Goal: Task Accomplishment & Management: Contribute content

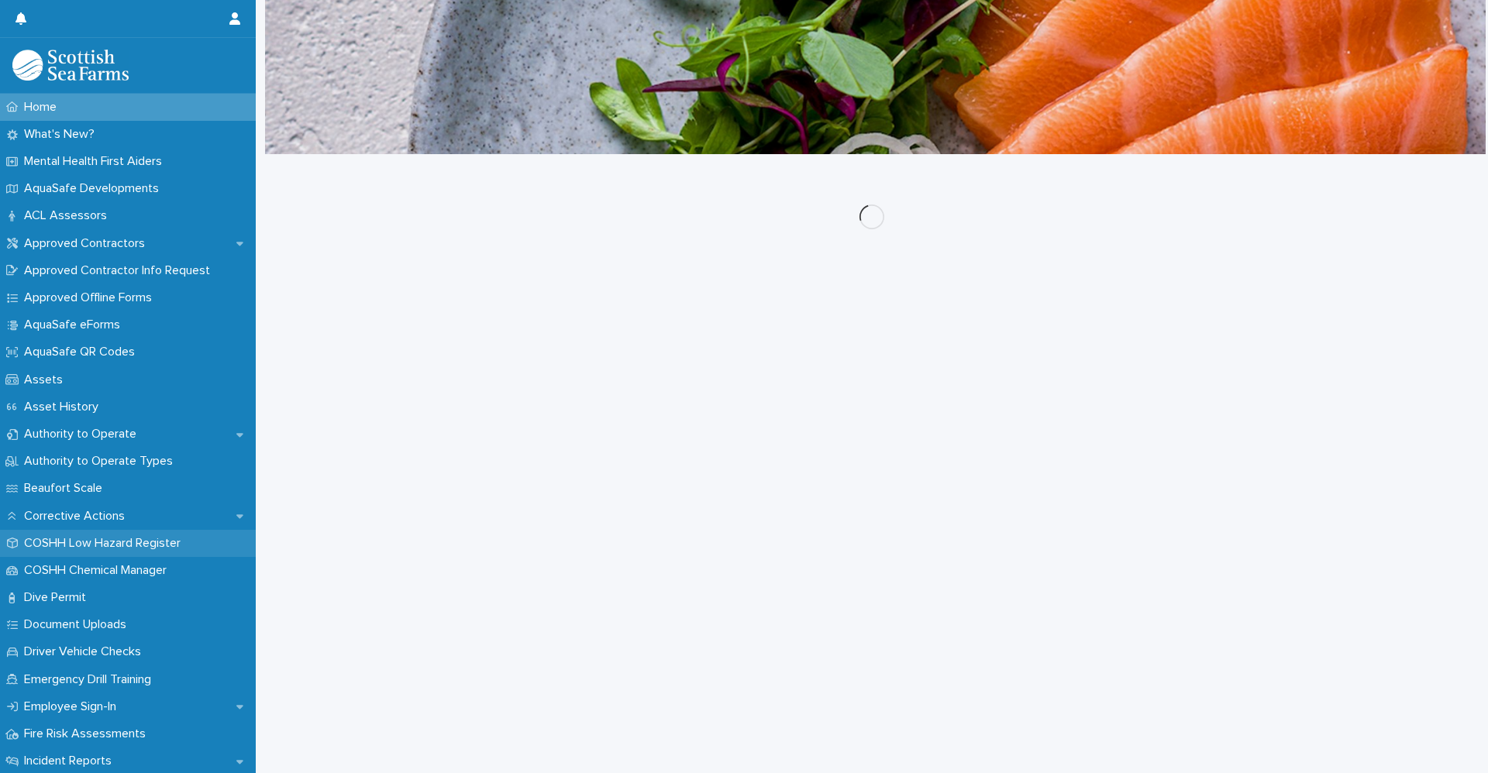
click at [121, 538] on p "COSHH Low Hazard Register" at bounding box center [105, 543] width 175 height 15
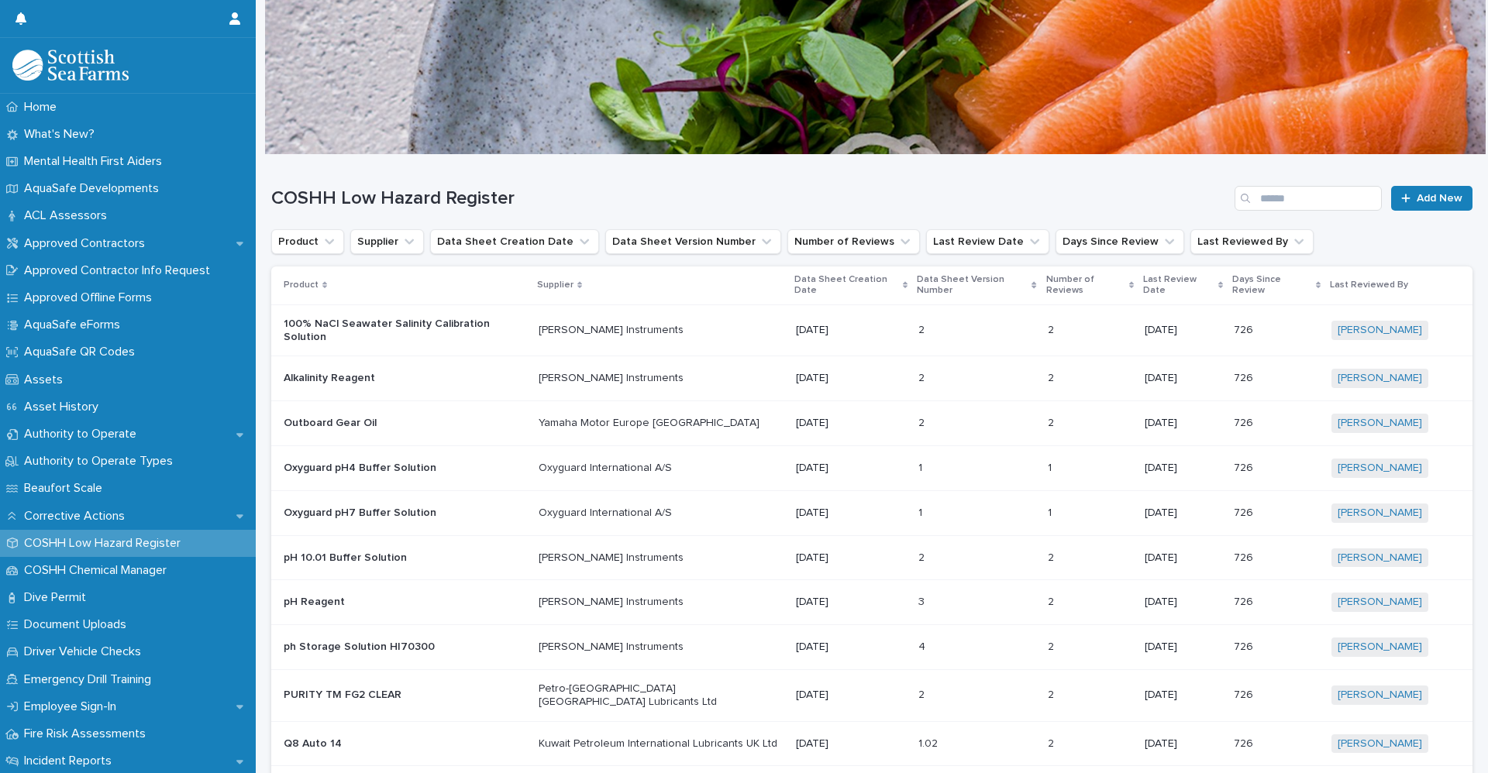
click at [1311, 212] on div "COSHH Low Hazard Register Add New" at bounding box center [871, 192] width 1201 height 74
click at [1313, 203] on input "Search" at bounding box center [1307, 198] width 147 height 25
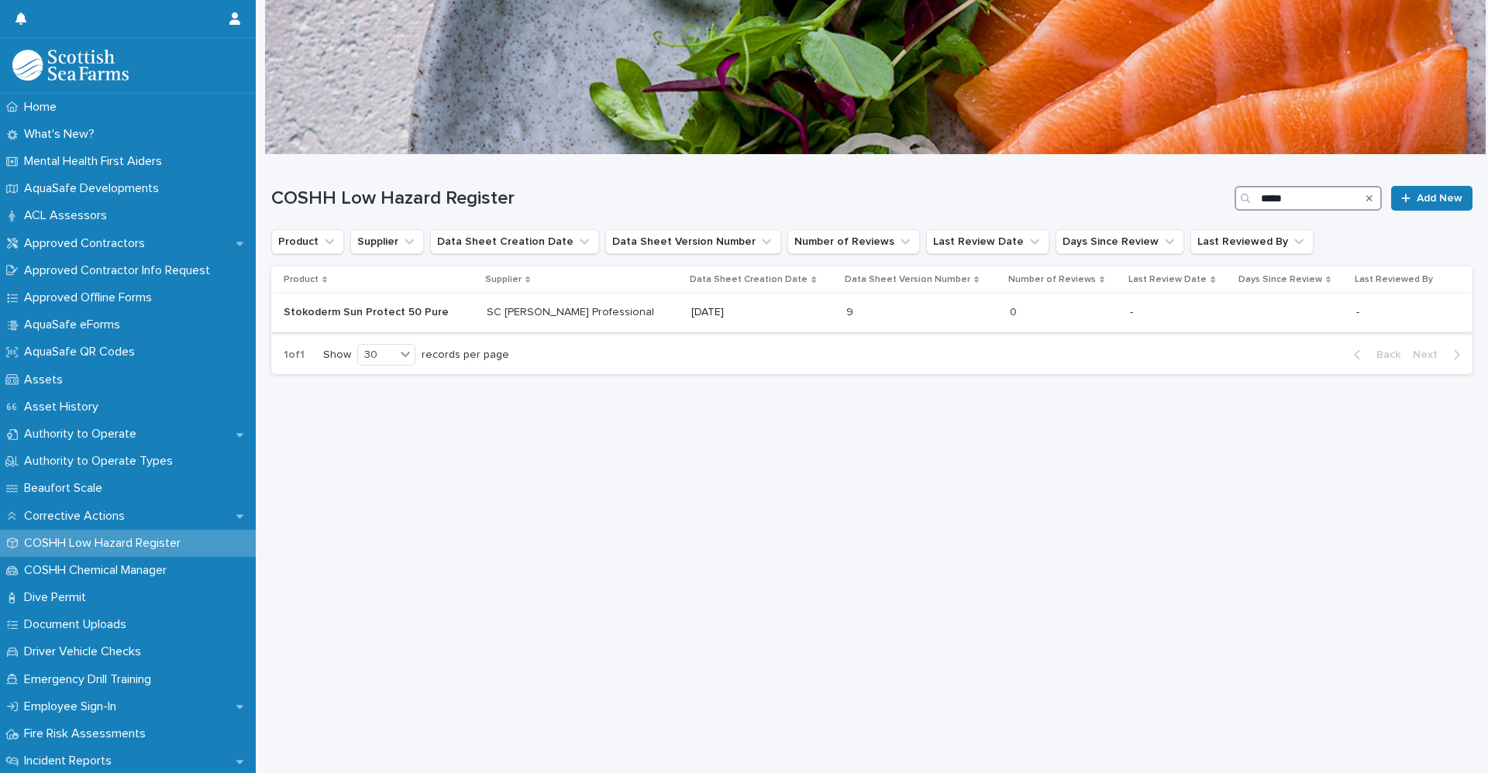
type input "*****"
click at [320, 308] on p "Stokoderm Sun Protect 50 Pure" at bounding box center [379, 312] width 191 height 13
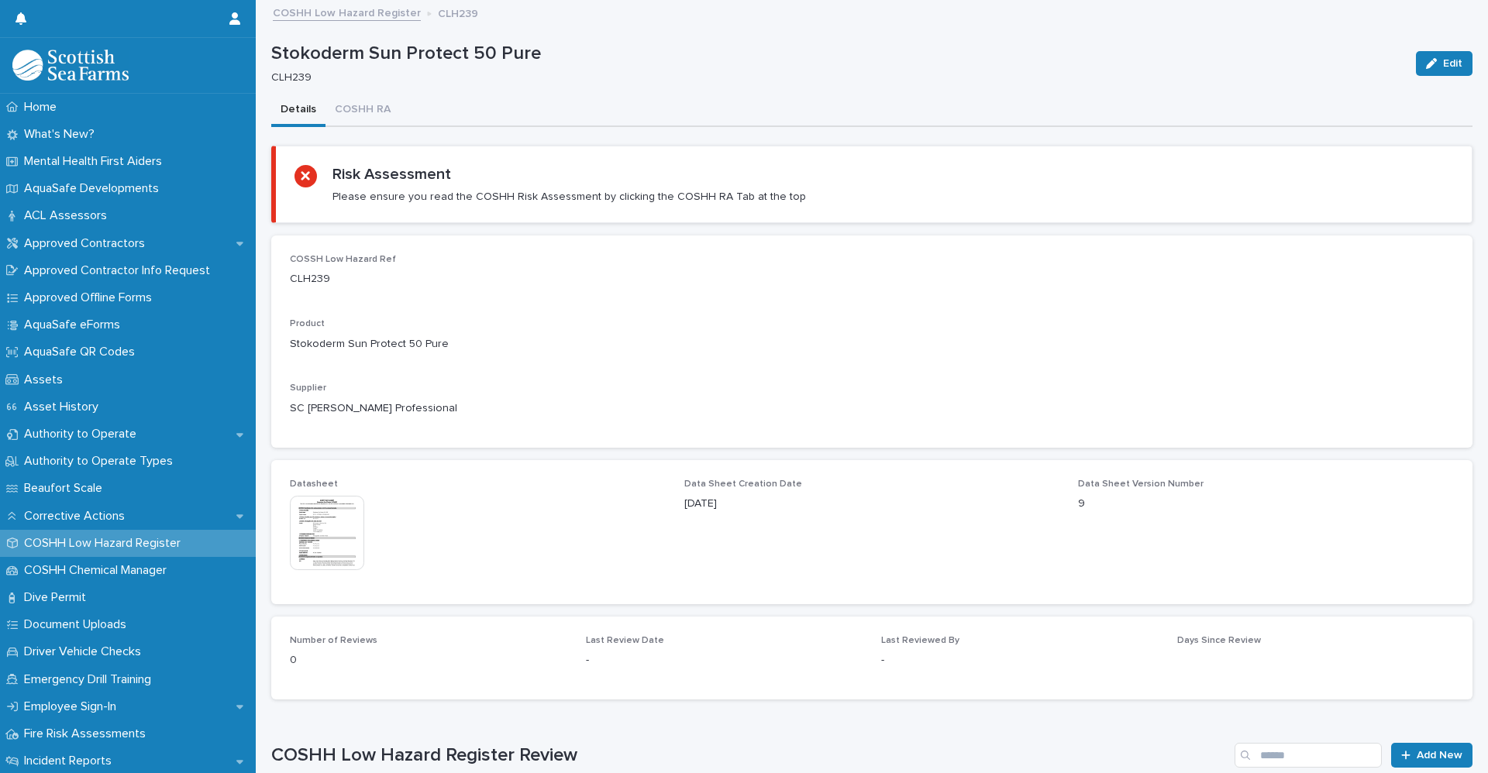
click at [145, 546] on p "COSHH Low Hazard Register" at bounding box center [105, 543] width 175 height 15
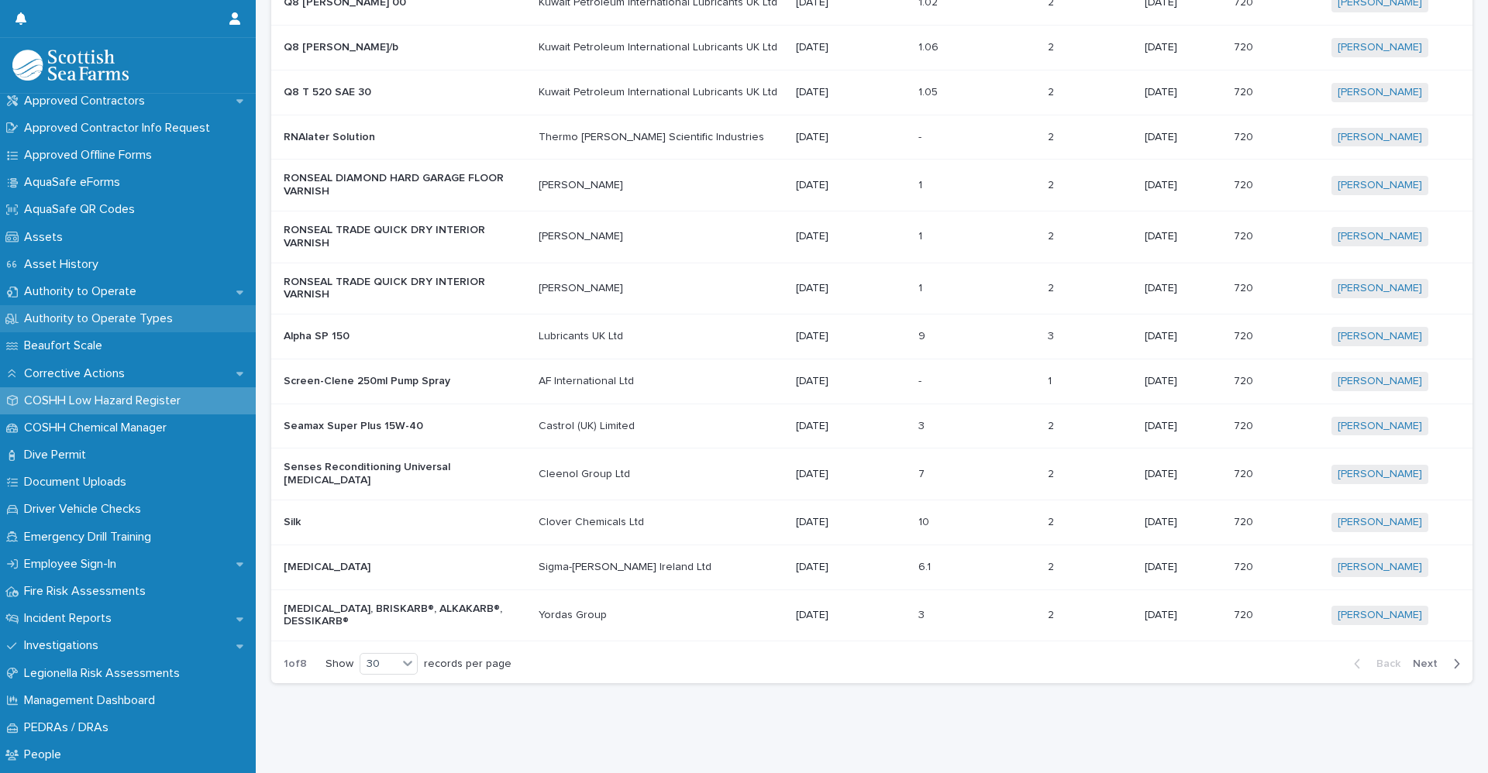
scroll to position [155, 0]
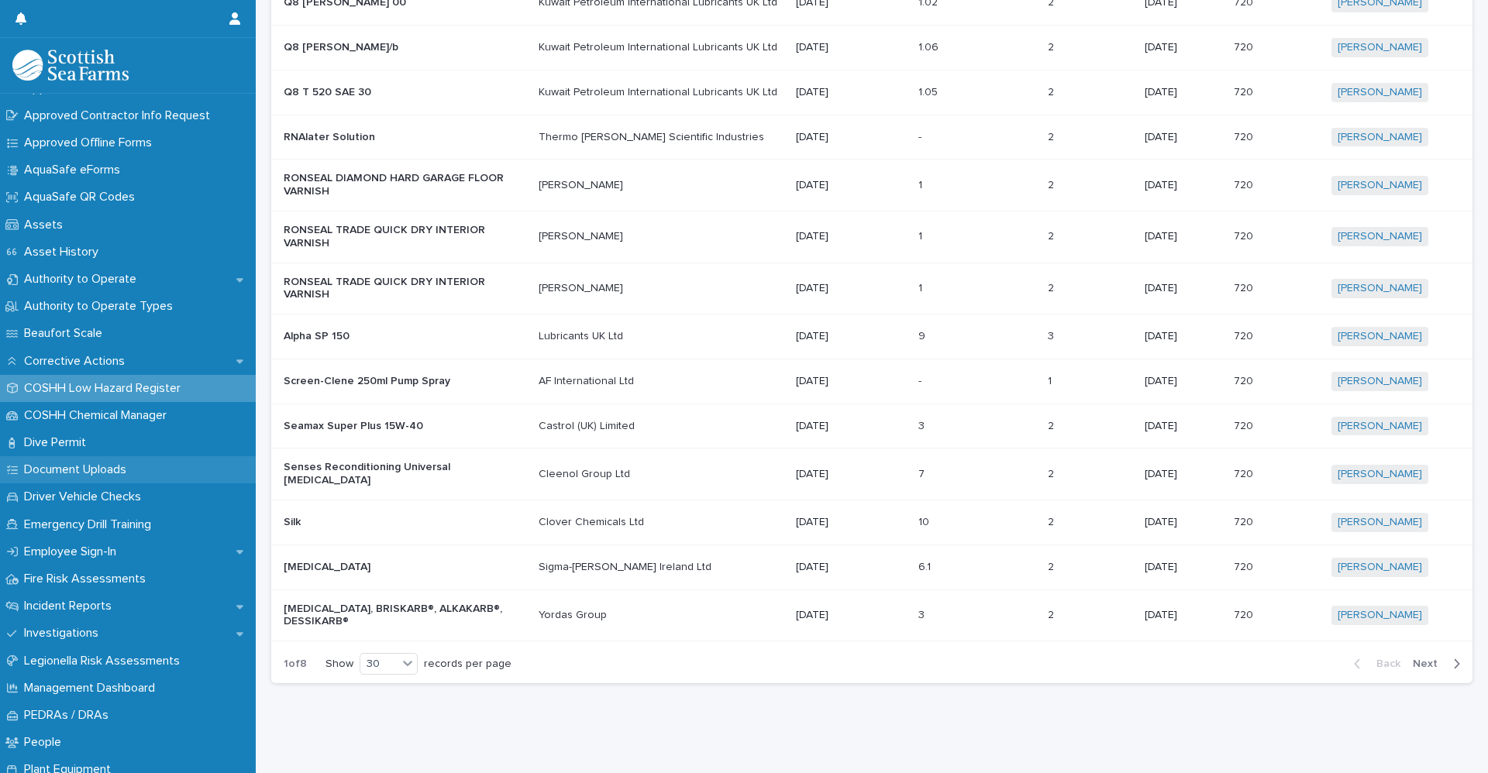
click at [183, 473] on div "Document Uploads" at bounding box center [128, 469] width 256 height 27
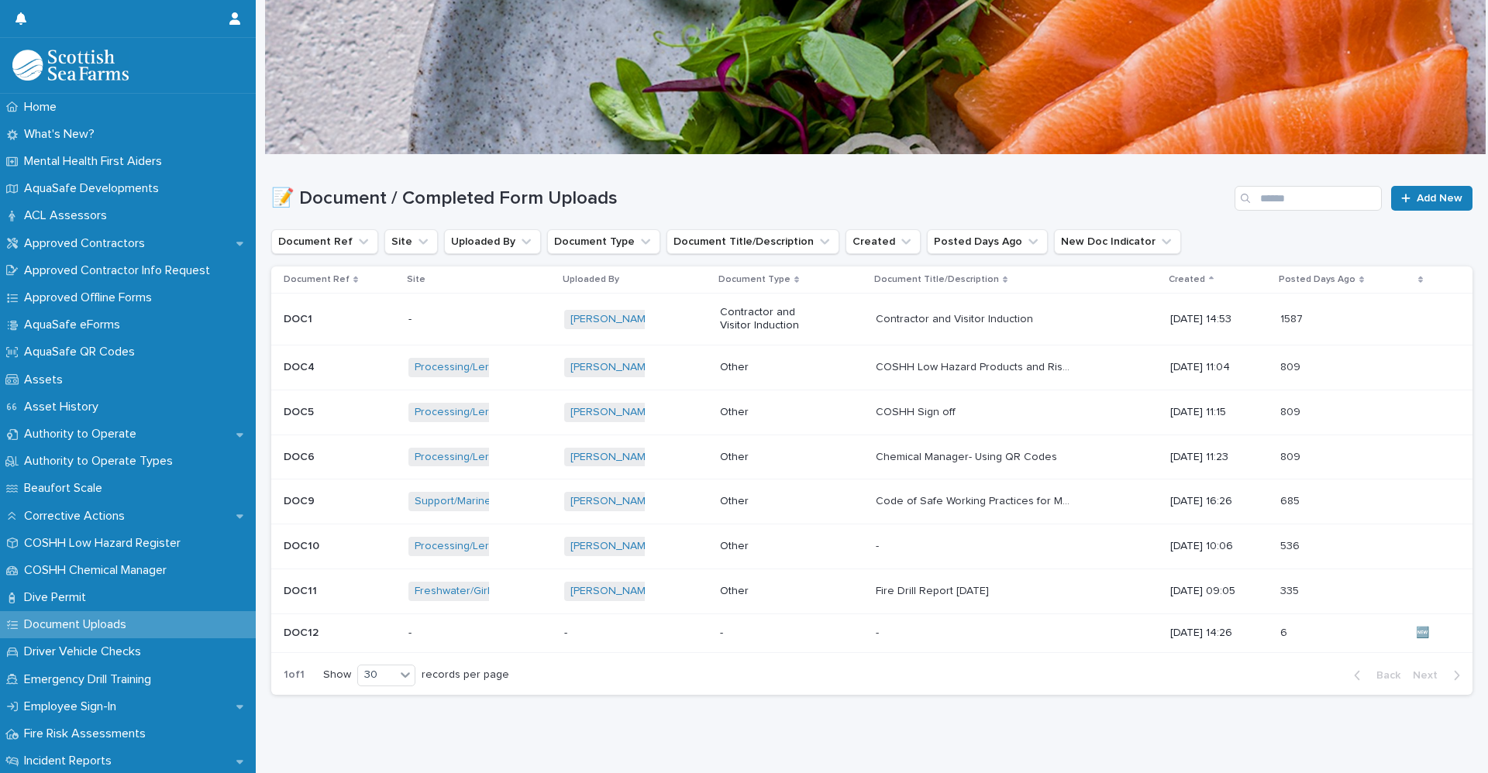
click at [894, 366] on p "COSHH Low Hazard Products and Risk Assessment" at bounding box center [974, 366] width 197 height 16
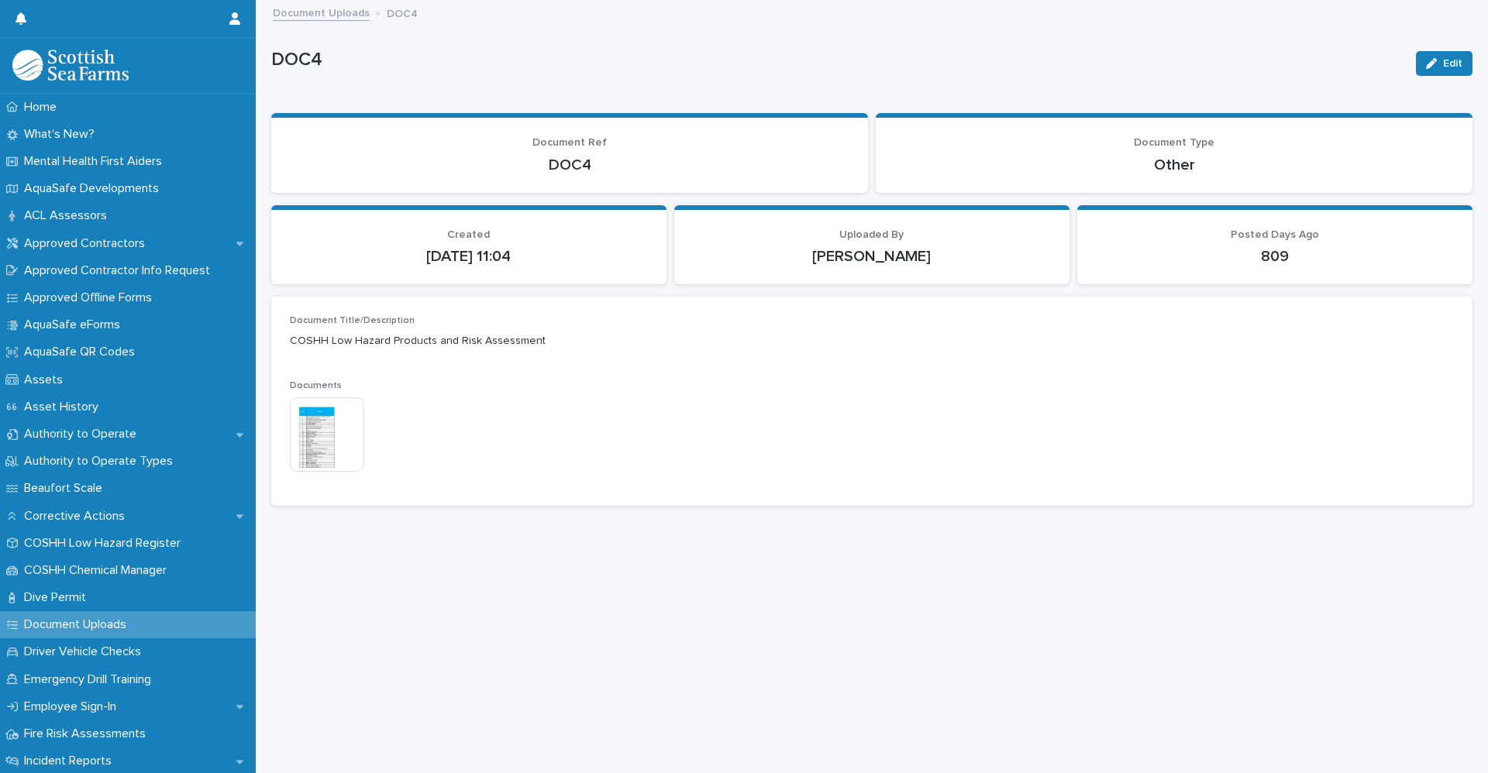
click at [327, 447] on img at bounding box center [327, 435] width 74 height 74
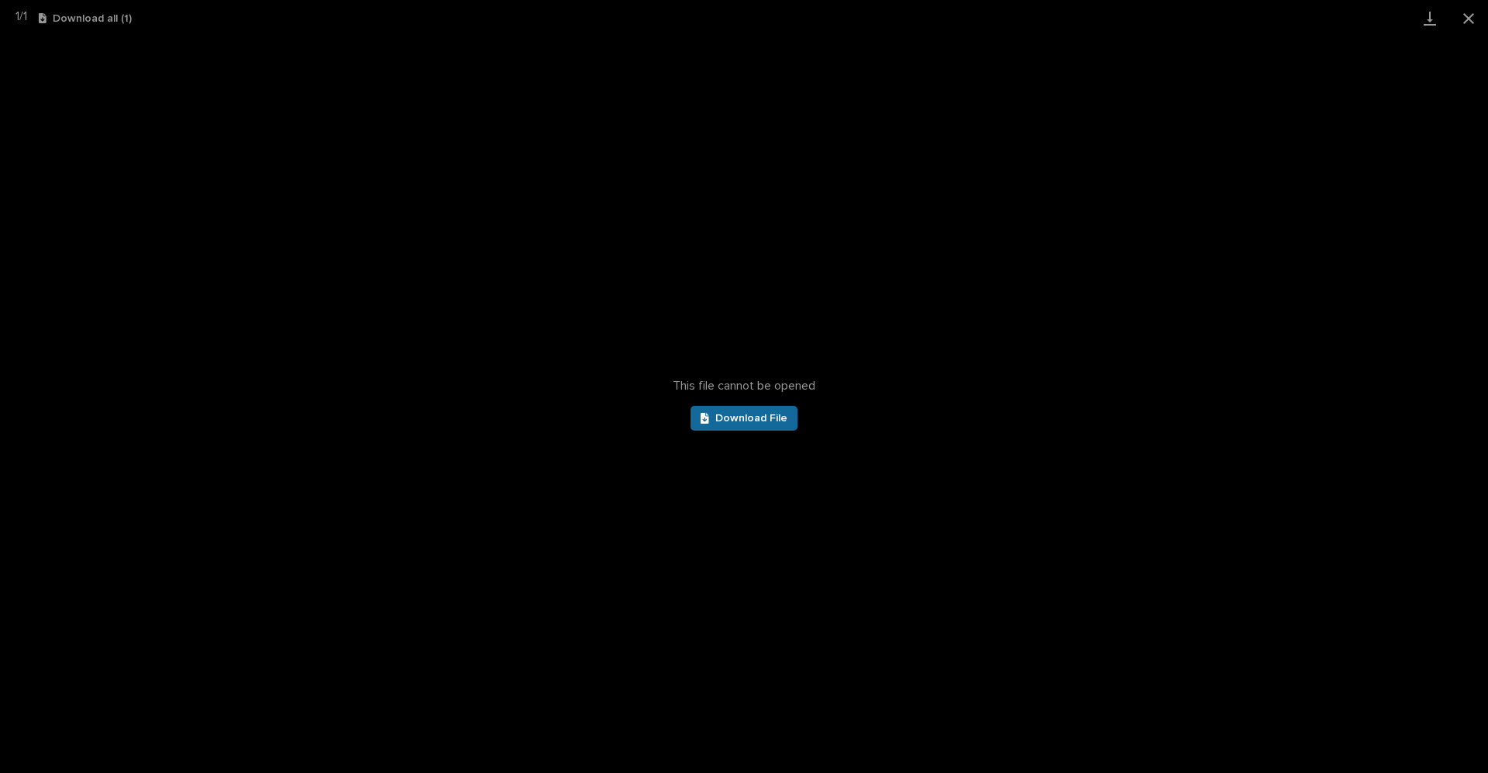
click at [780, 420] on span "Download File" at bounding box center [751, 418] width 72 height 11
click at [1465, 21] on button "Close gallery" at bounding box center [1468, 18] width 39 height 36
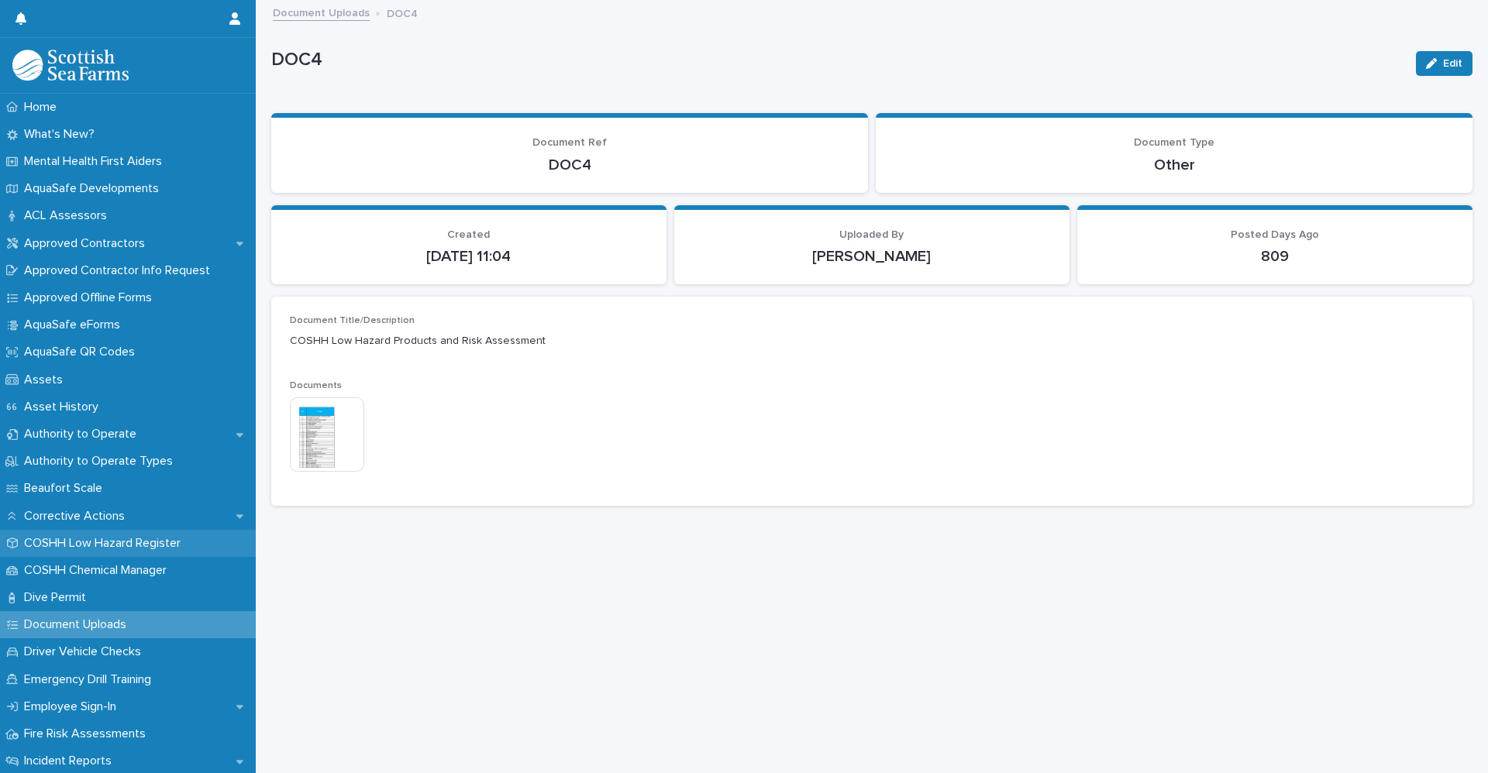
click at [84, 544] on p "COSHH Low Hazard Register" at bounding box center [105, 543] width 175 height 15
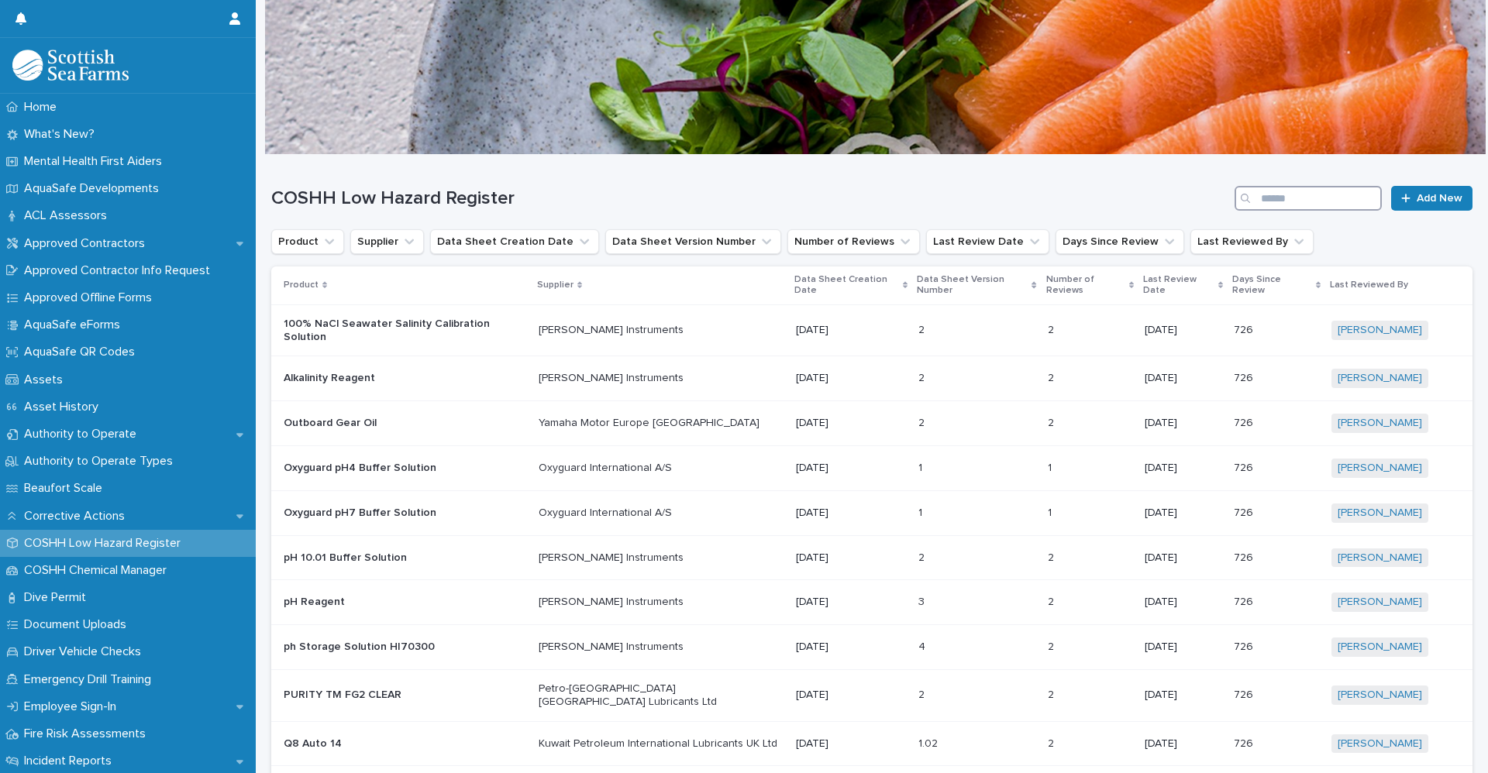
click at [1263, 197] on input "Search" at bounding box center [1307, 198] width 147 height 25
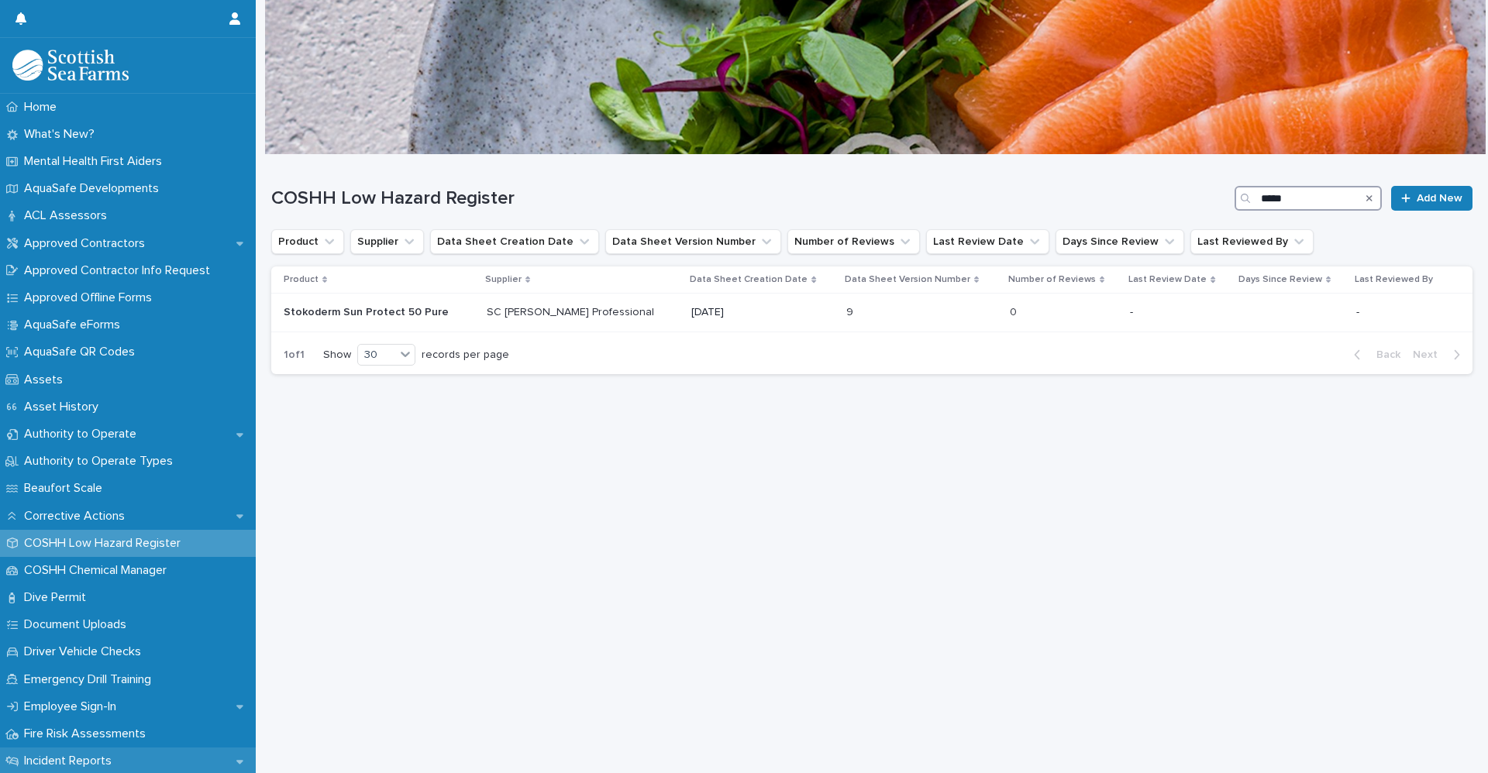
type input "*****"
click at [108, 611] on div "Dive Permit" at bounding box center [128, 597] width 256 height 27
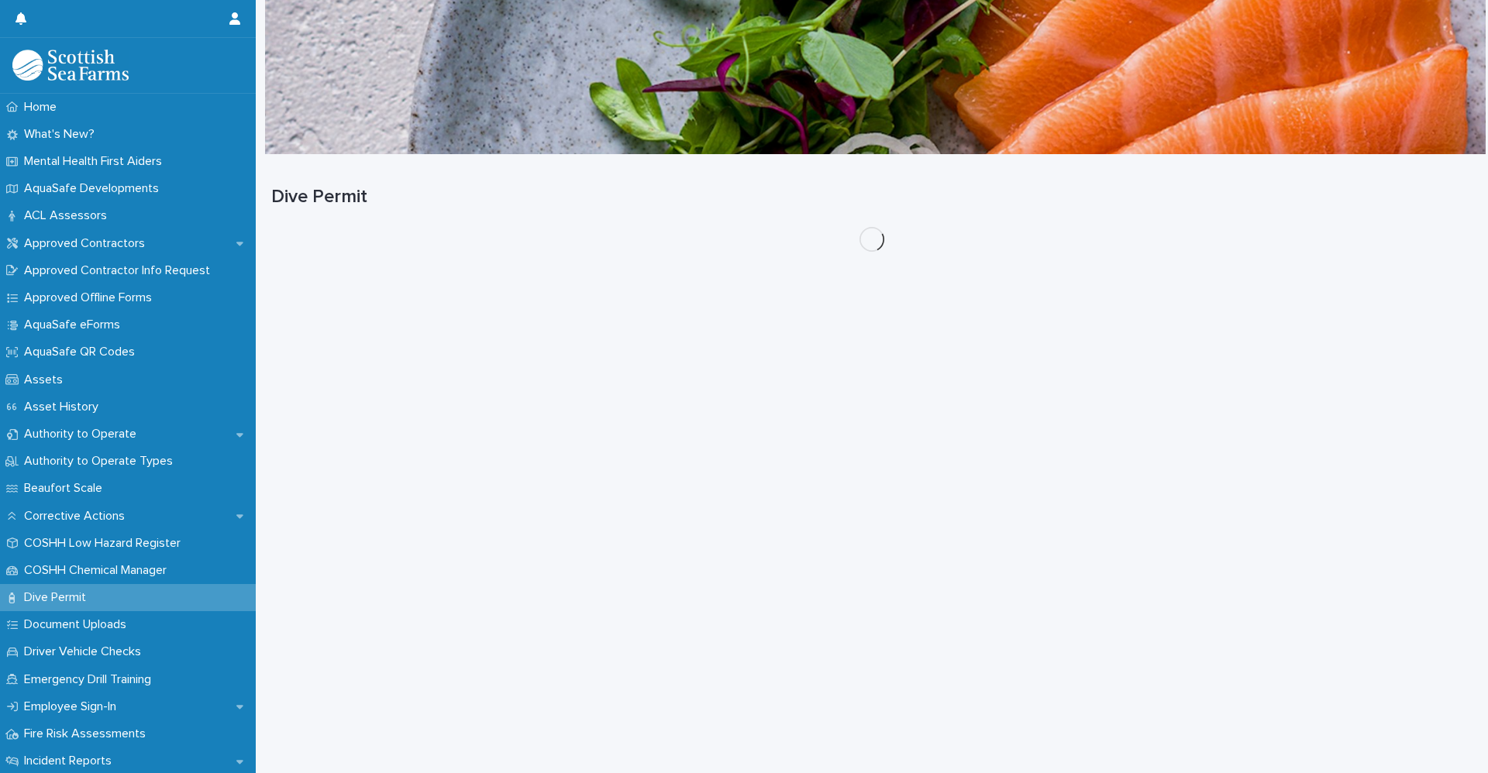
click at [111, 632] on p "Document Uploads" at bounding box center [78, 625] width 121 height 15
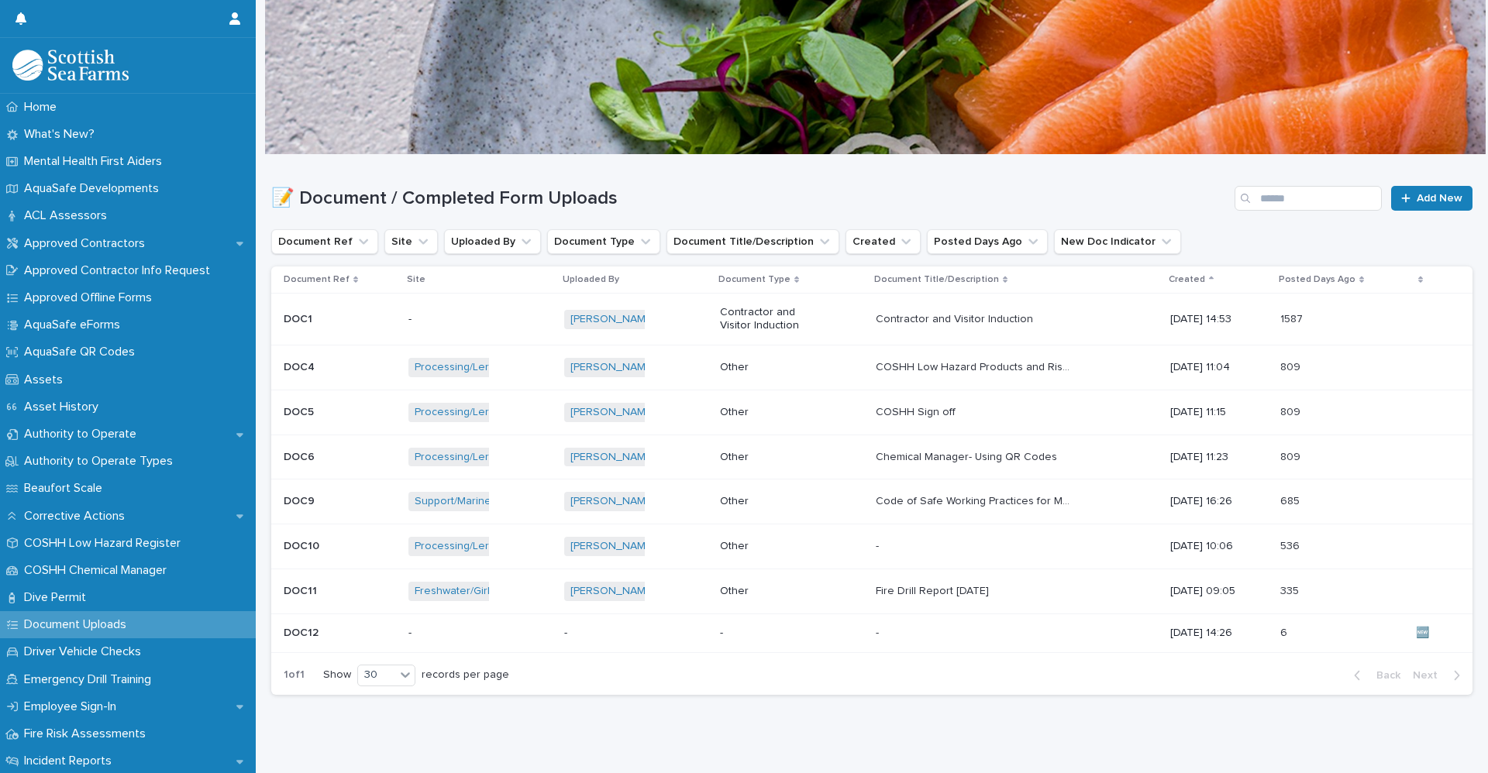
click at [890, 383] on td "COSHH Low Hazard Products and Risk Assessment COSHH Low Hazard Products and Ris…" at bounding box center [1016, 367] width 294 height 45
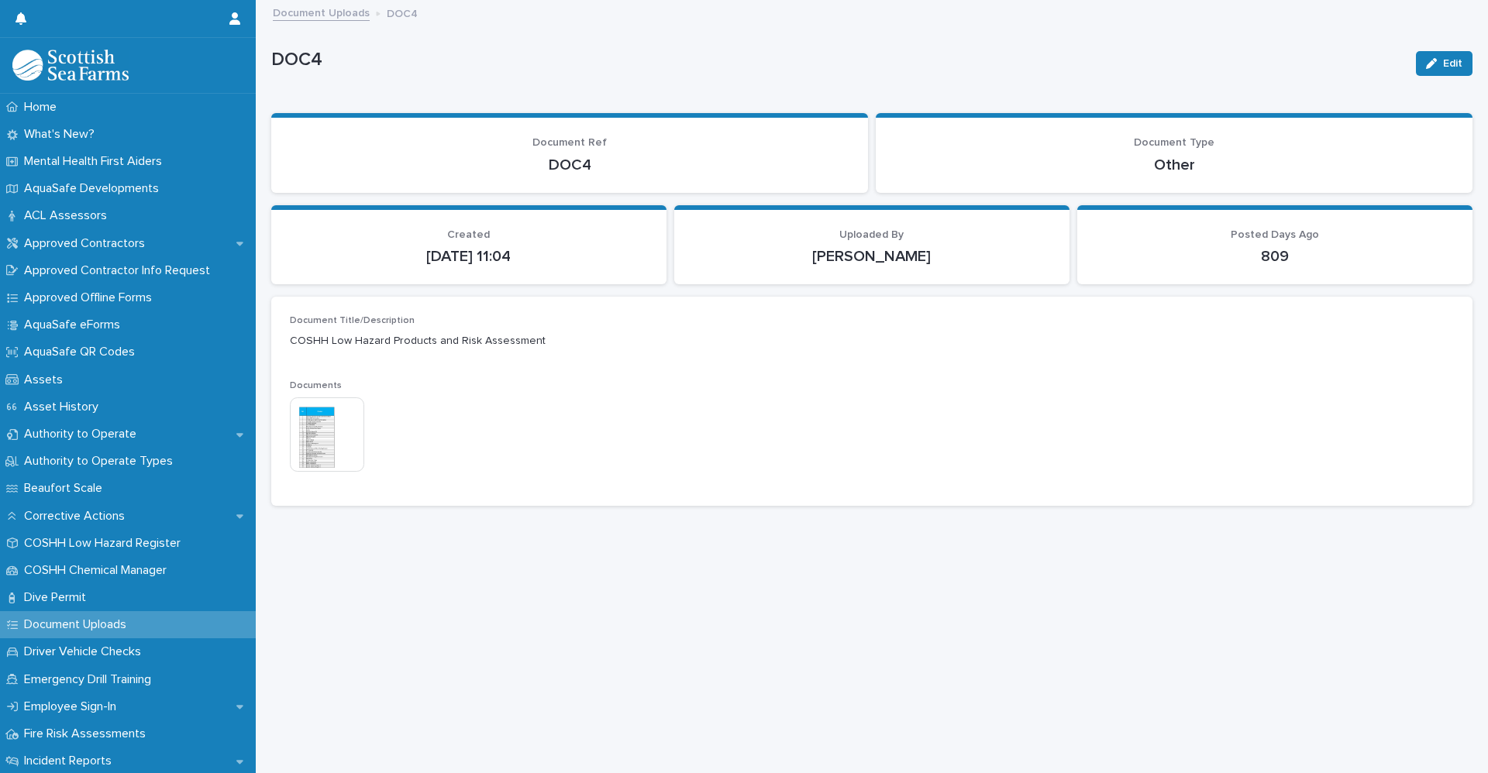
drag, startPoint x: 1431, startPoint y: 64, endPoint x: 1396, endPoint y: 129, distance: 73.8
click at [1430, 64] on button "Edit" at bounding box center [1444, 63] width 57 height 25
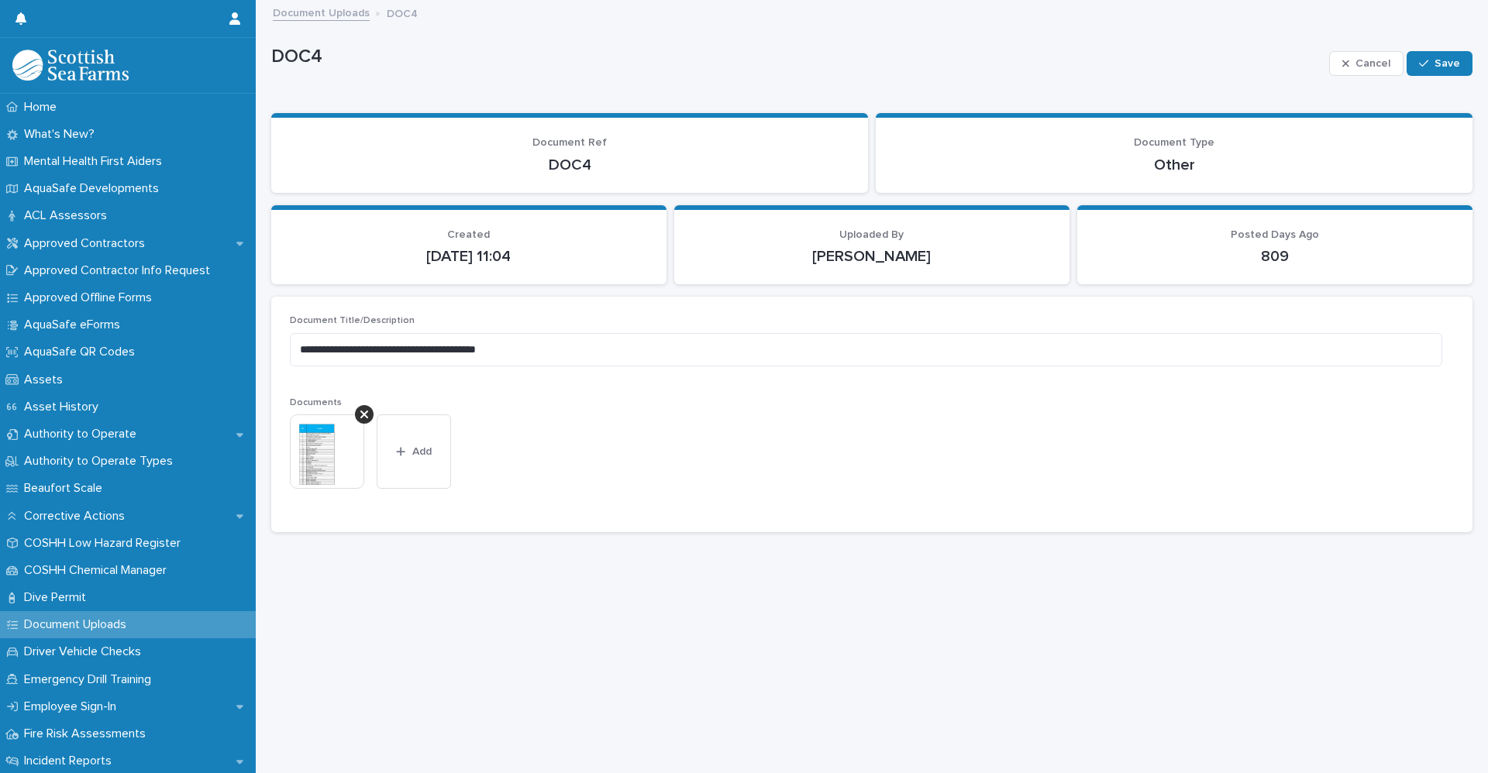
click at [361, 414] on icon at bounding box center [364, 414] width 8 height 12
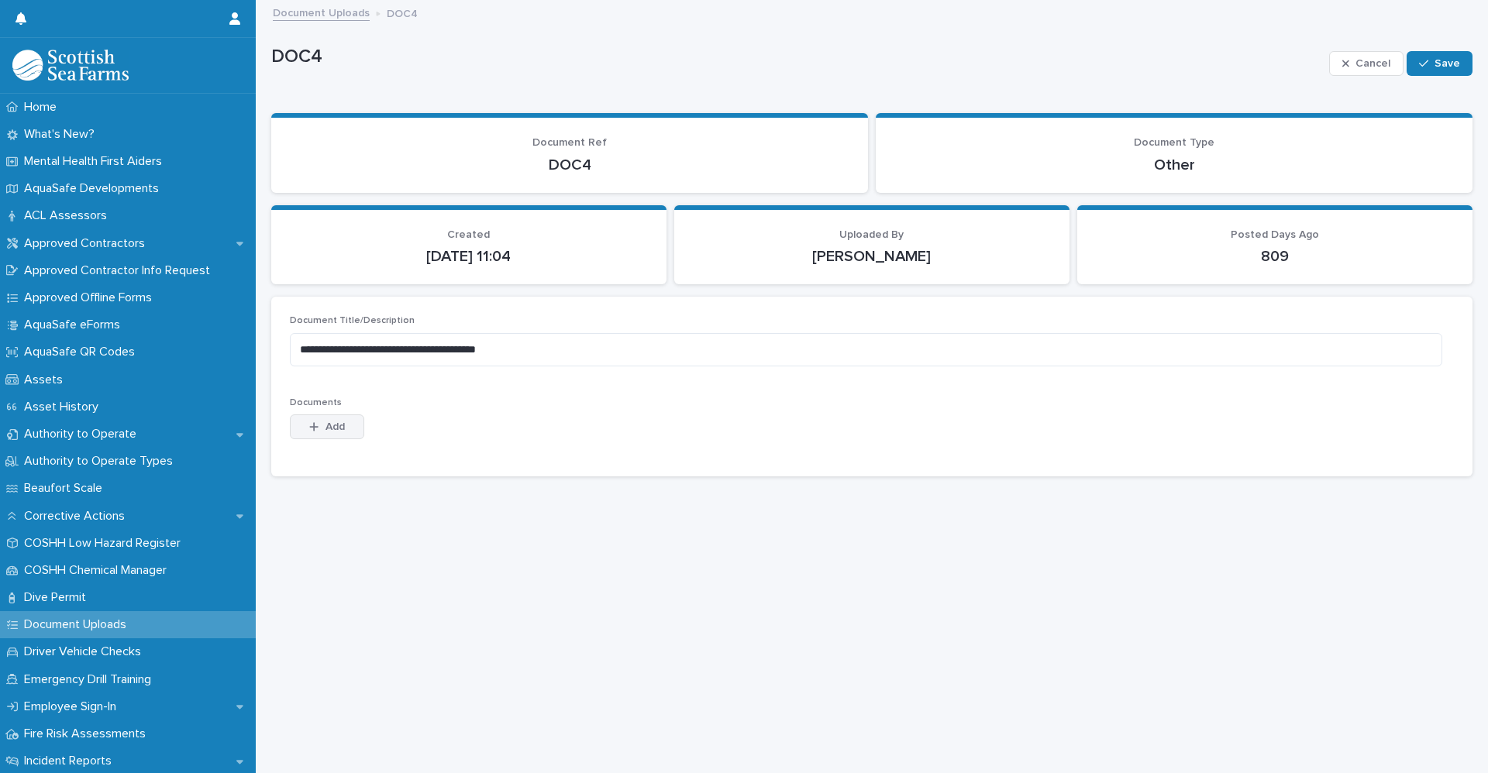
click at [332, 429] on span "Add" at bounding box center [334, 427] width 19 height 11
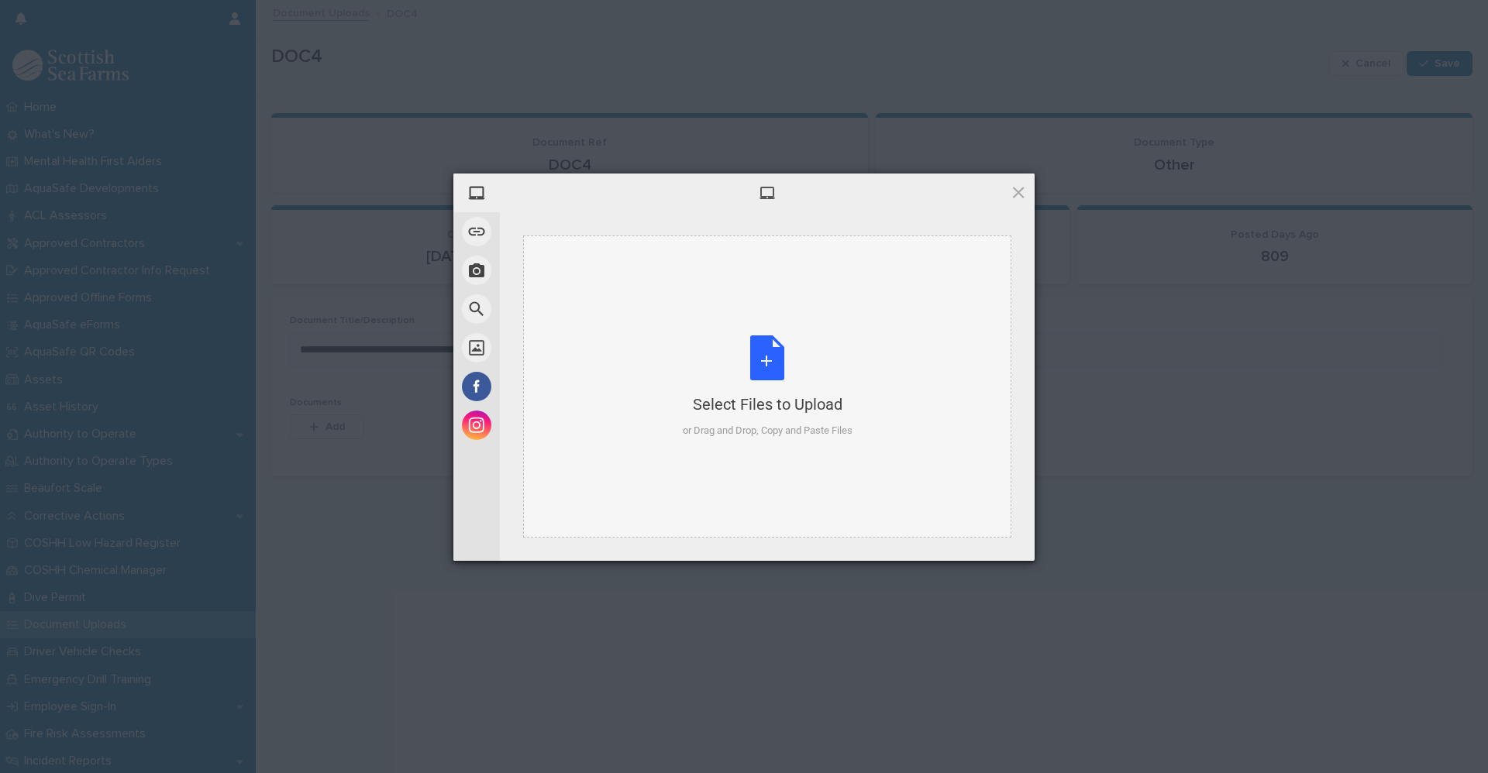
click at [768, 360] on div "Select Files to Upload or Drag and Drop, Copy and Paste Files" at bounding box center [768, 387] width 170 height 103
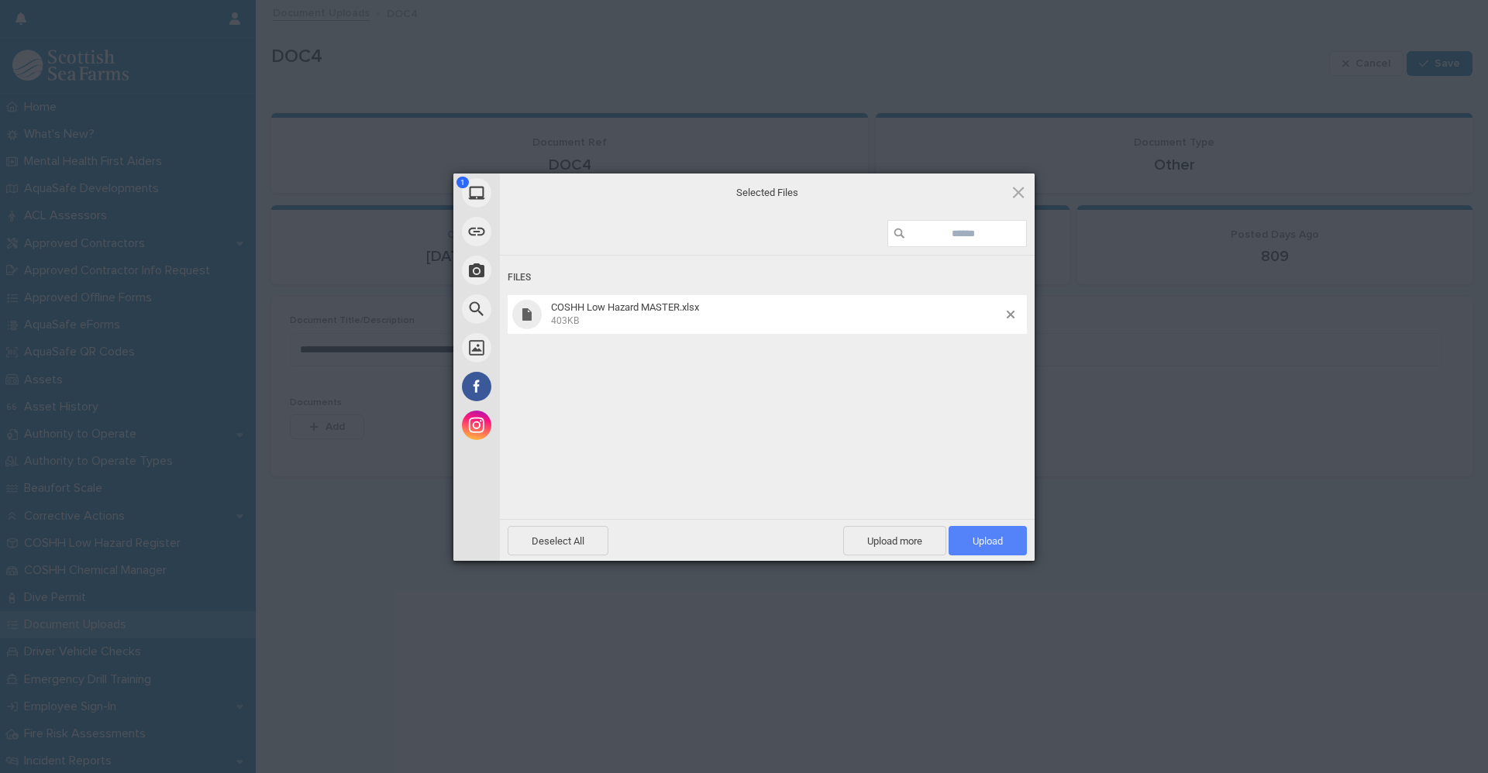
click at [1015, 540] on span "Upload 1" at bounding box center [987, 540] width 78 height 29
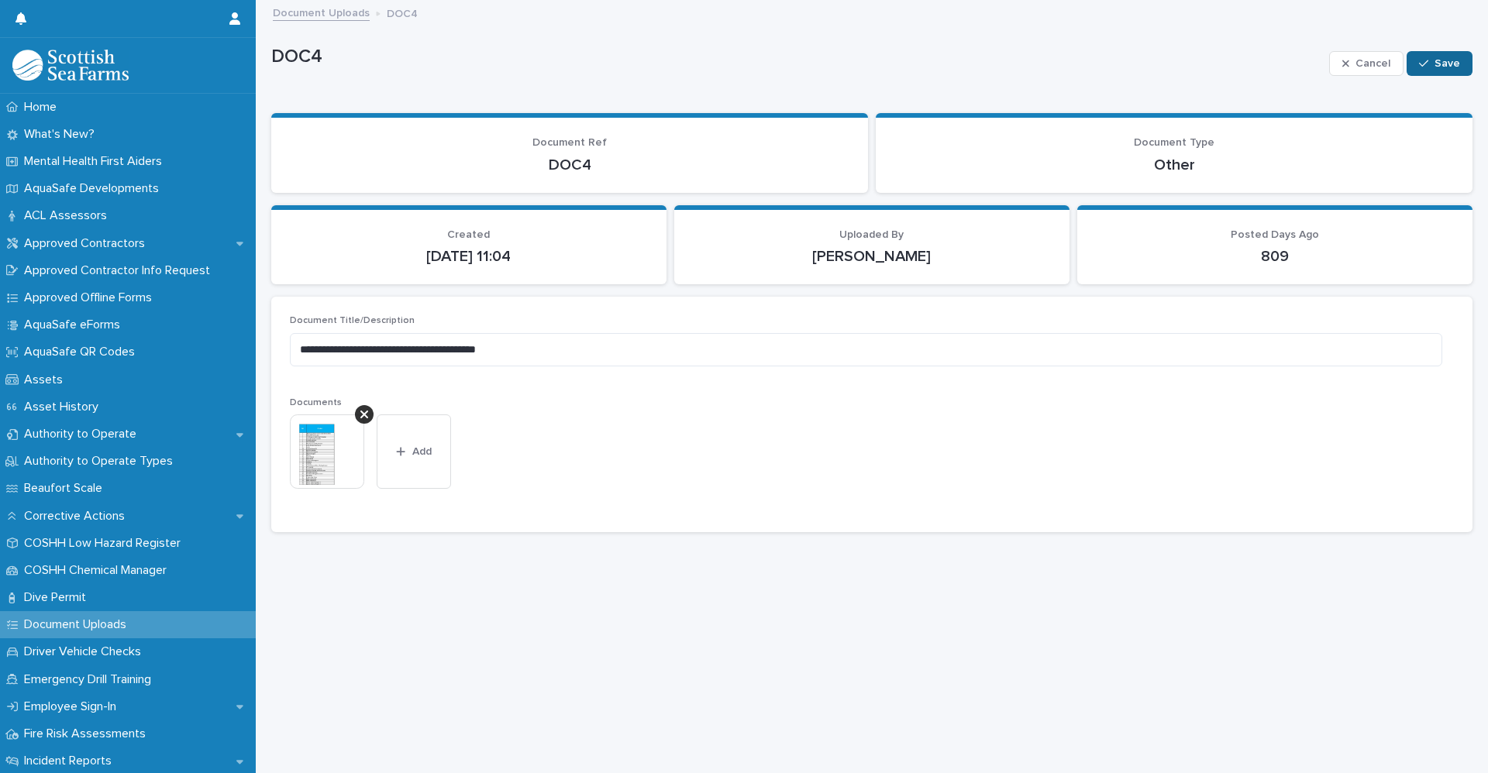
click at [1434, 64] on span "Save" at bounding box center [1447, 63] width 26 height 11
